Goal: Entertainment & Leisure: Consume media (video, audio)

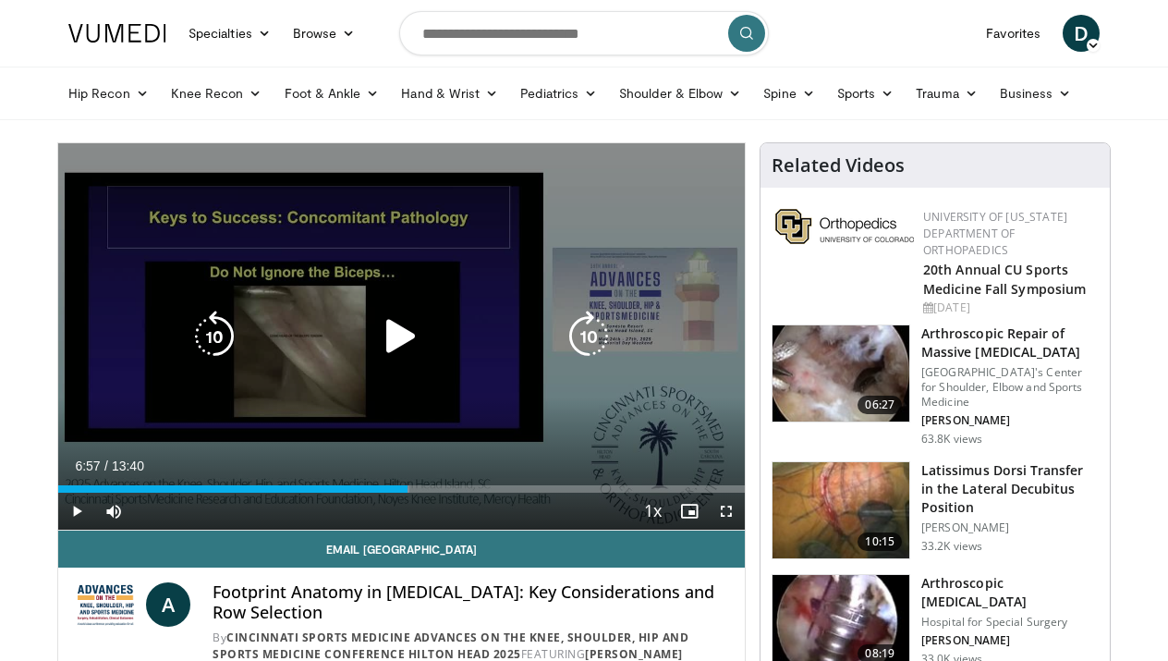
click at [393, 339] on icon "Video Player" at bounding box center [401, 337] width 52 height 52
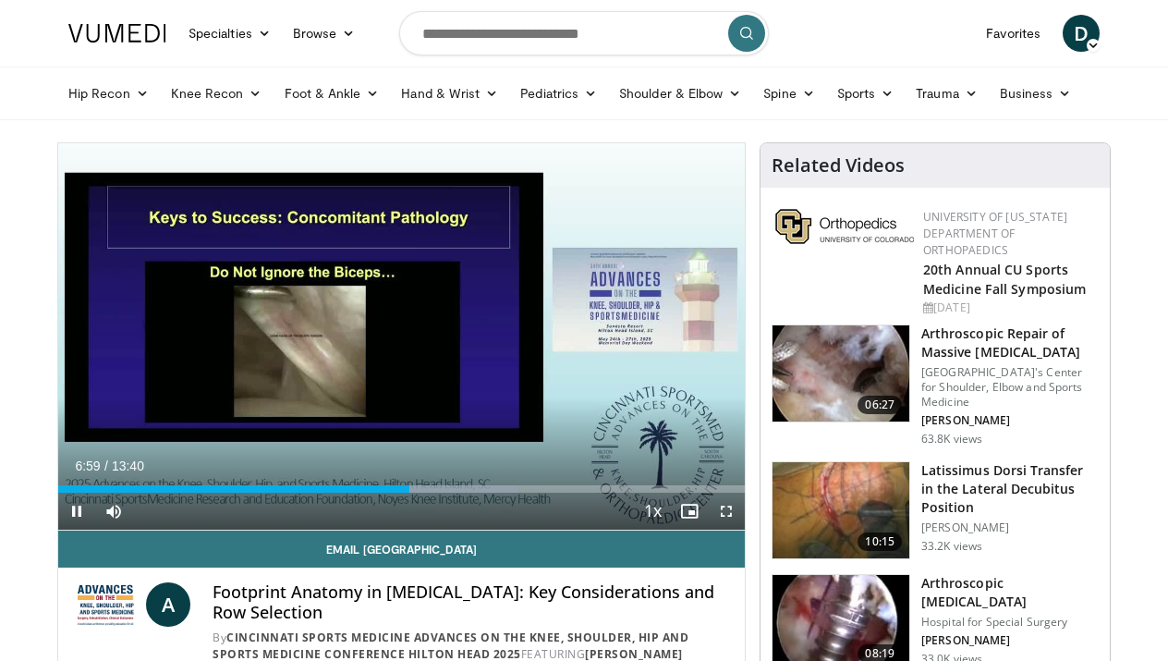
click at [732, 514] on span "Video Player" at bounding box center [726, 511] width 37 height 37
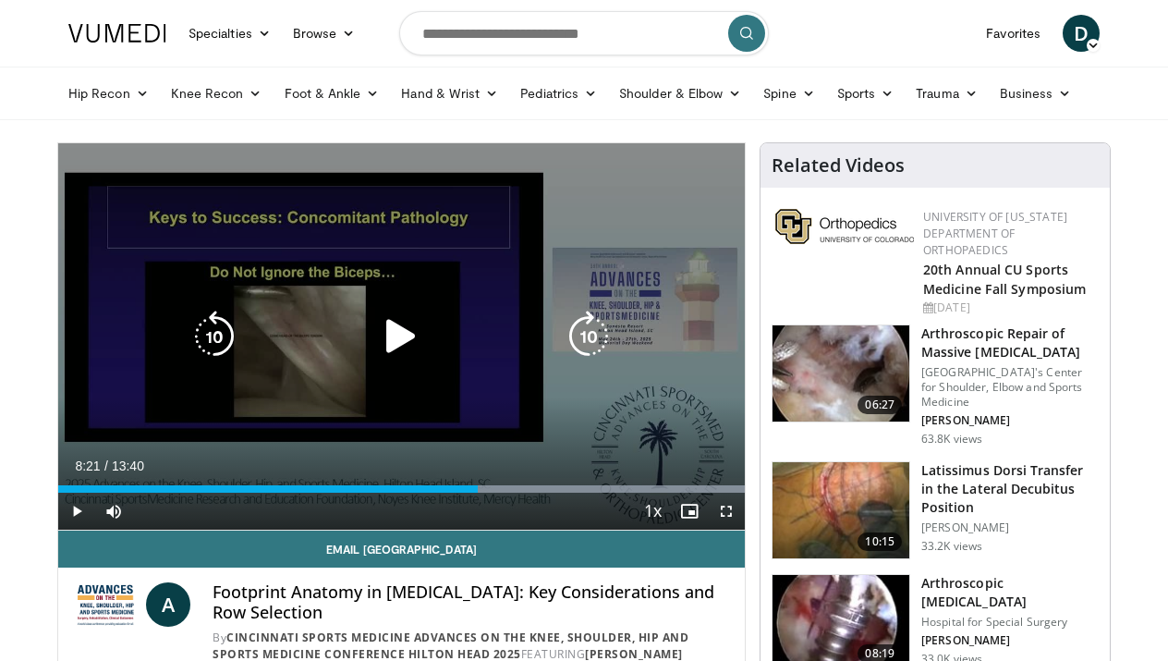
click at [385, 343] on icon "Video Player" at bounding box center [401, 337] width 52 height 52
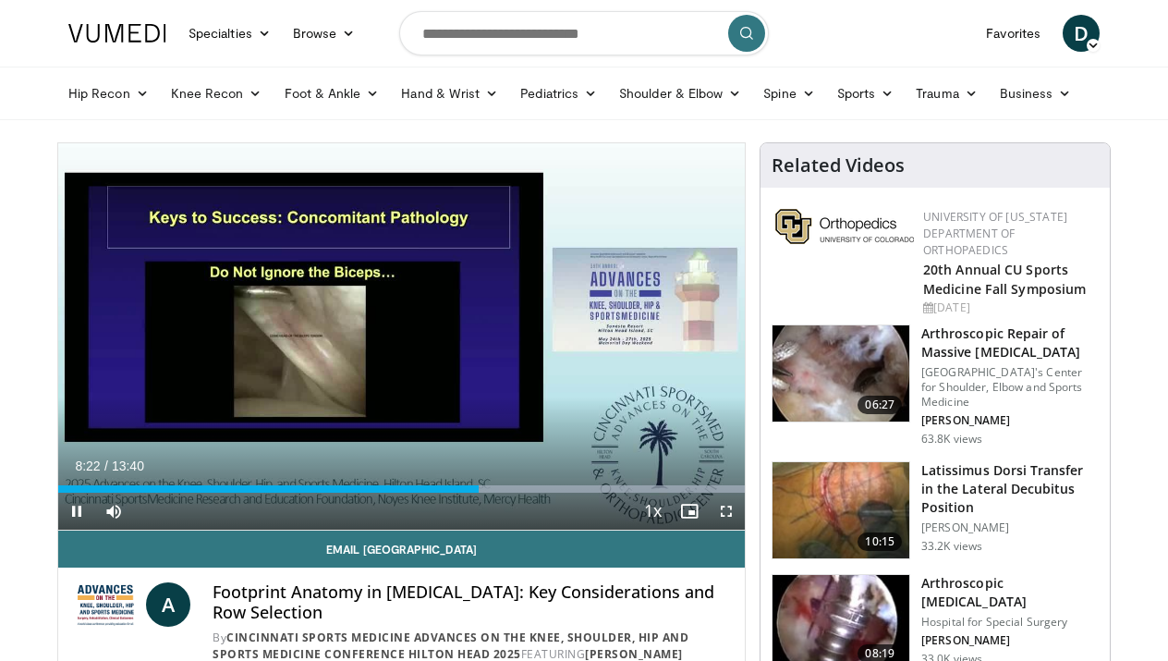
click at [730, 507] on span "Video Player" at bounding box center [726, 511] width 37 height 37
